Goal: Task Accomplishment & Management: Manage account settings

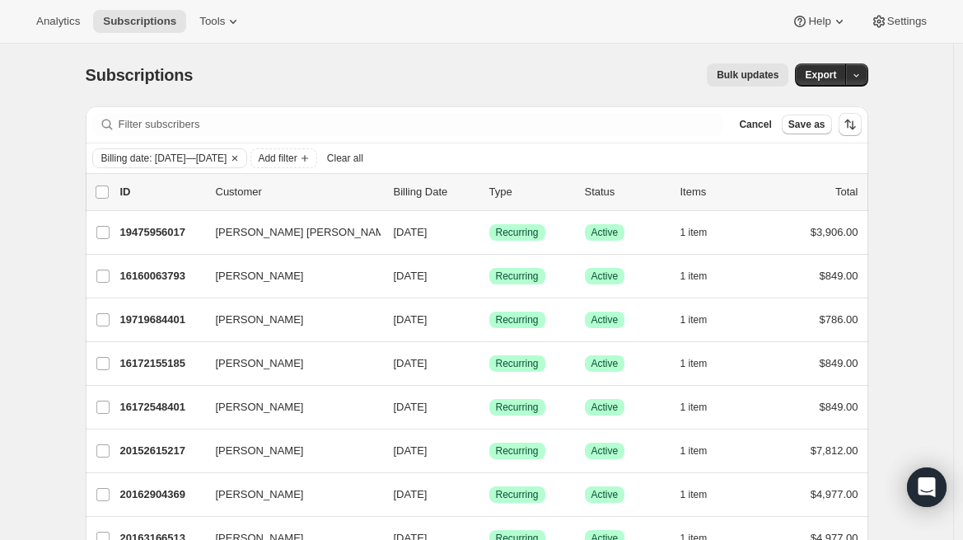
click at [780, 35] on div "Analytics Subscriptions Tools Help Settings" at bounding box center [481, 22] width 963 height 44
